Goal: Transaction & Acquisition: Book appointment/travel/reservation

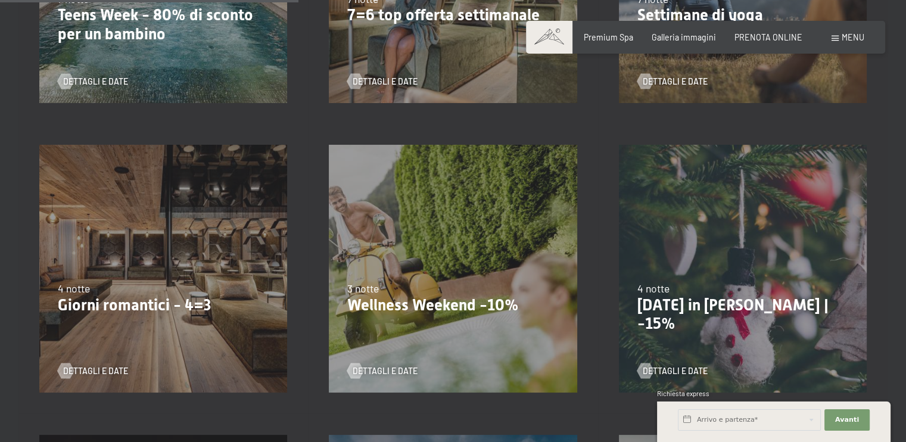
scroll to position [775, 0]
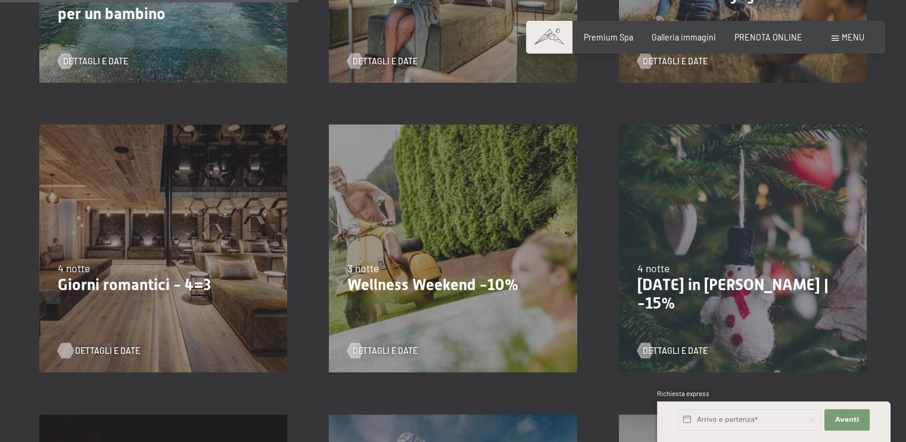
click at [100, 346] on span "Dettagli e Date" at bounding box center [107, 351] width 65 height 12
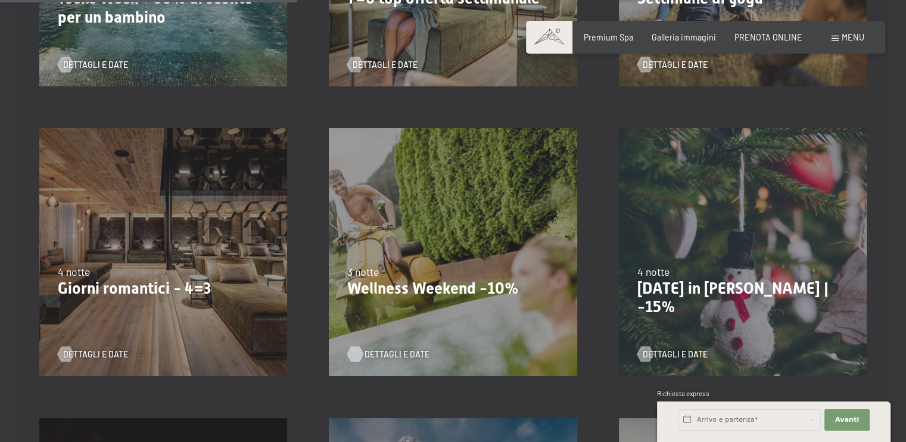
click at [392, 355] on span "Dettagli e Date" at bounding box center [397, 355] width 65 height 12
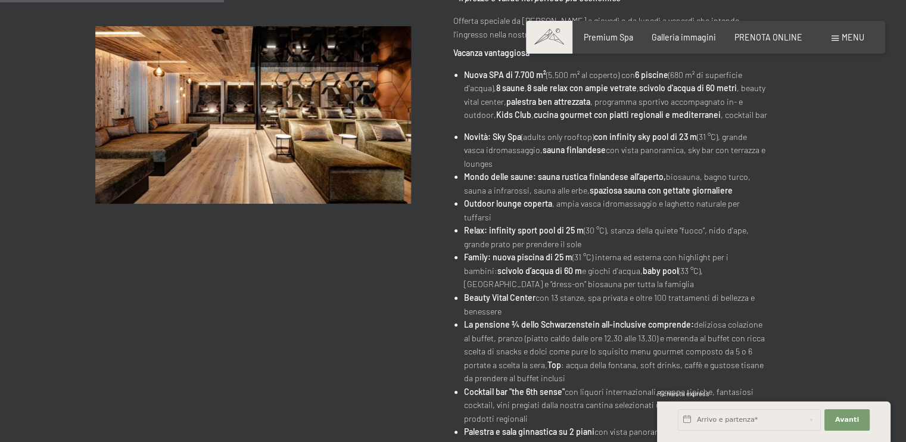
scroll to position [179, 0]
